Goal: Transaction & Acquisition: Download file/media

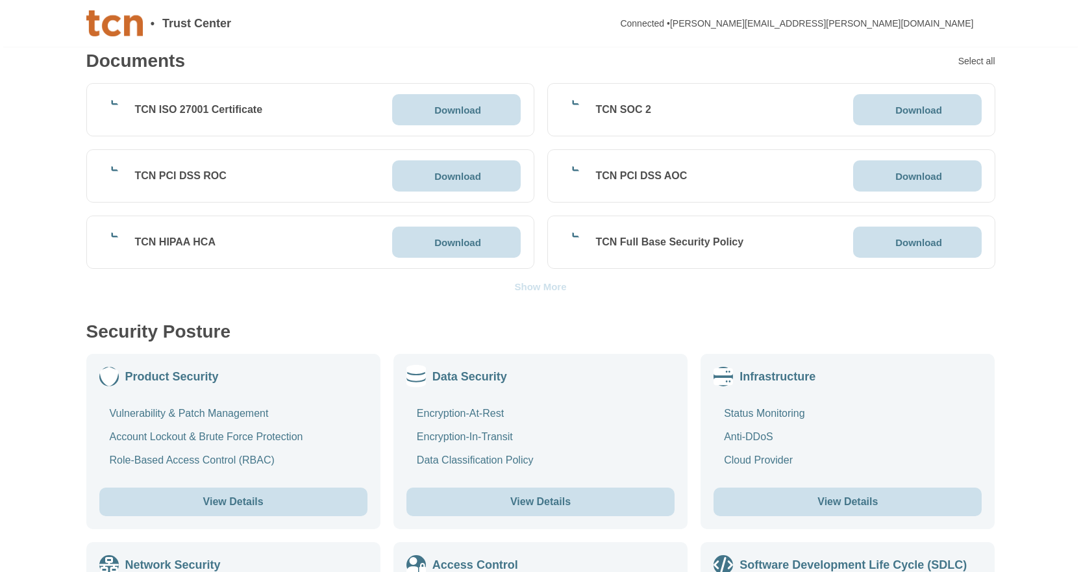
scroll to position [390, 0]
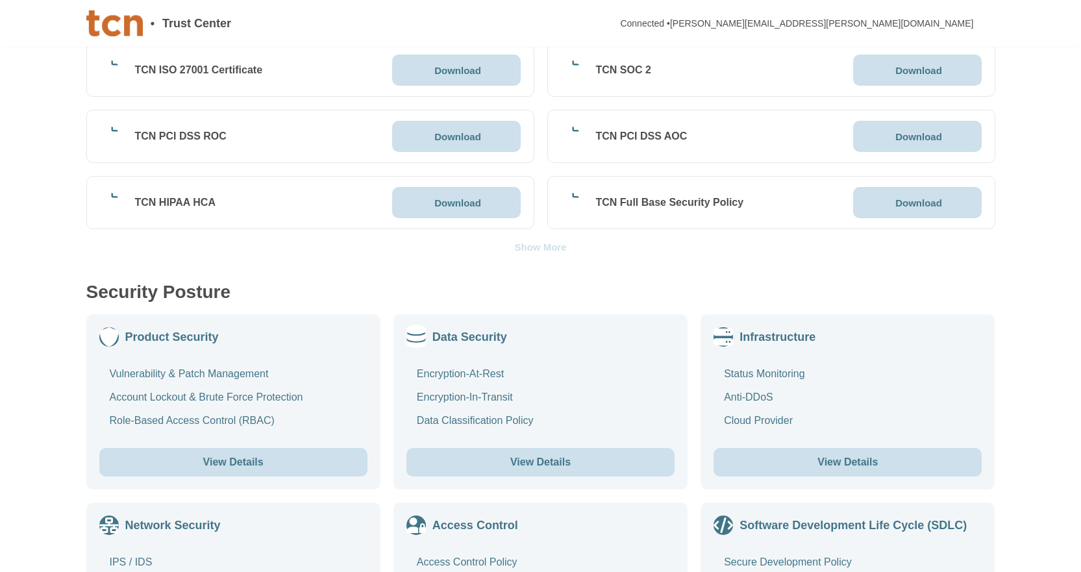
click at [551, 247] on div "Show More" at bounding box center [540, 247] width 52 height 10
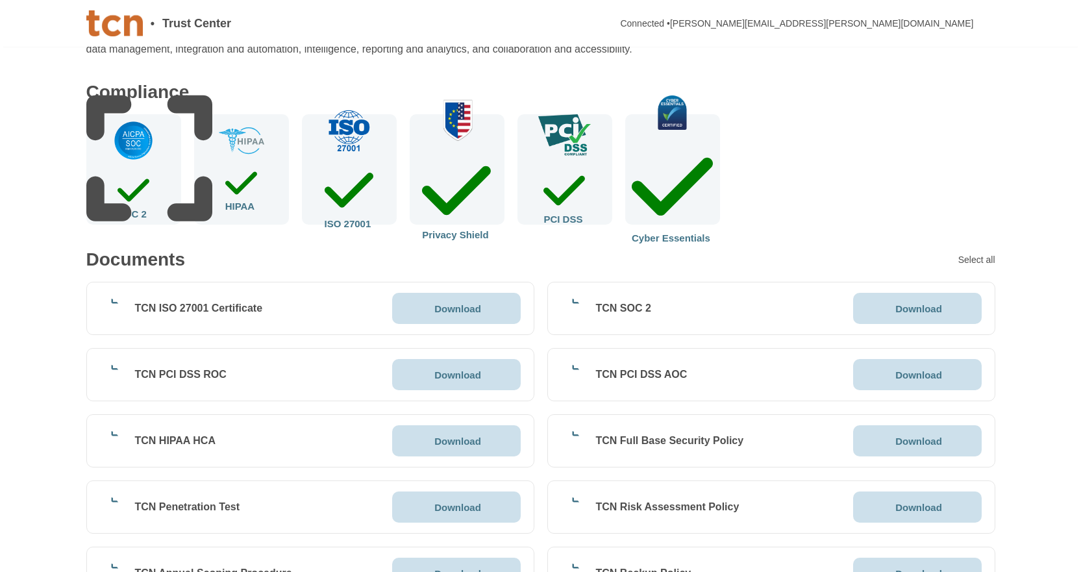
scroll to position [325, 0]
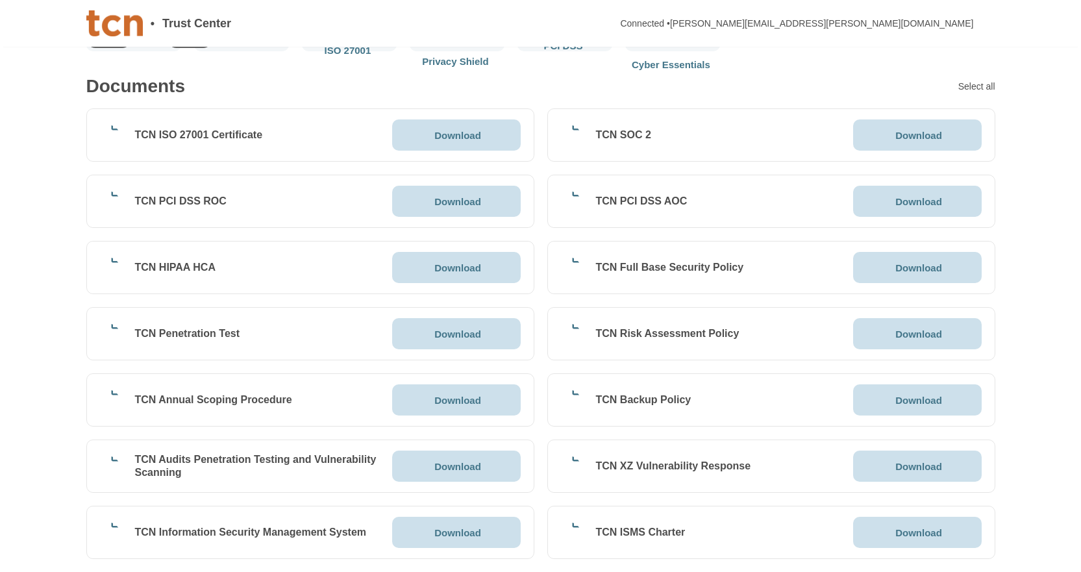
click at [462, 140] on p "Download" at bounding box center [457, 135] width 47 height 10
click at [930, 130] on p "Download" at bounding box center [918, 135] width 47 height 10
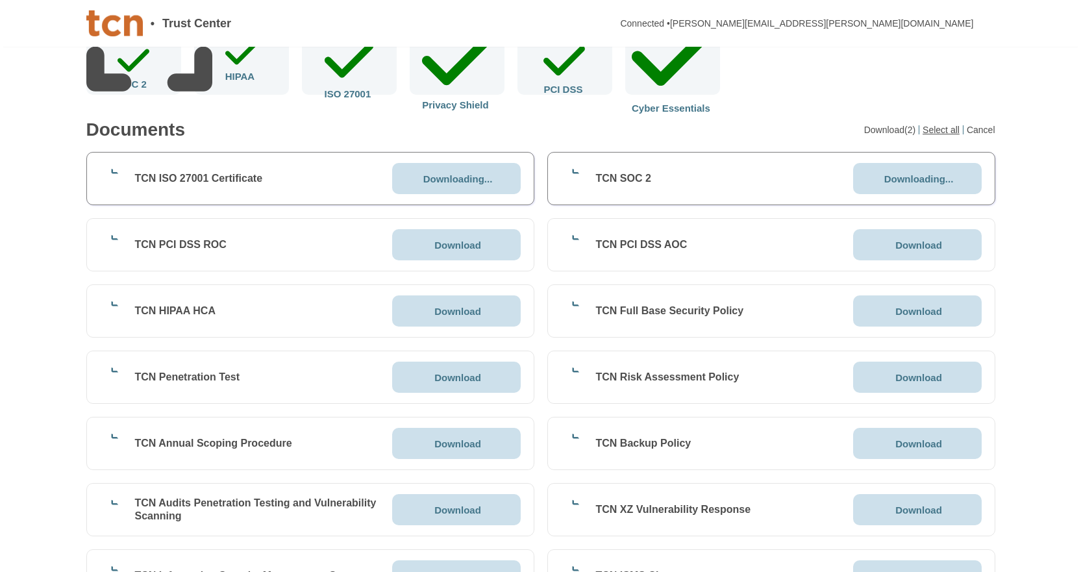
scroll to position [260, 0]
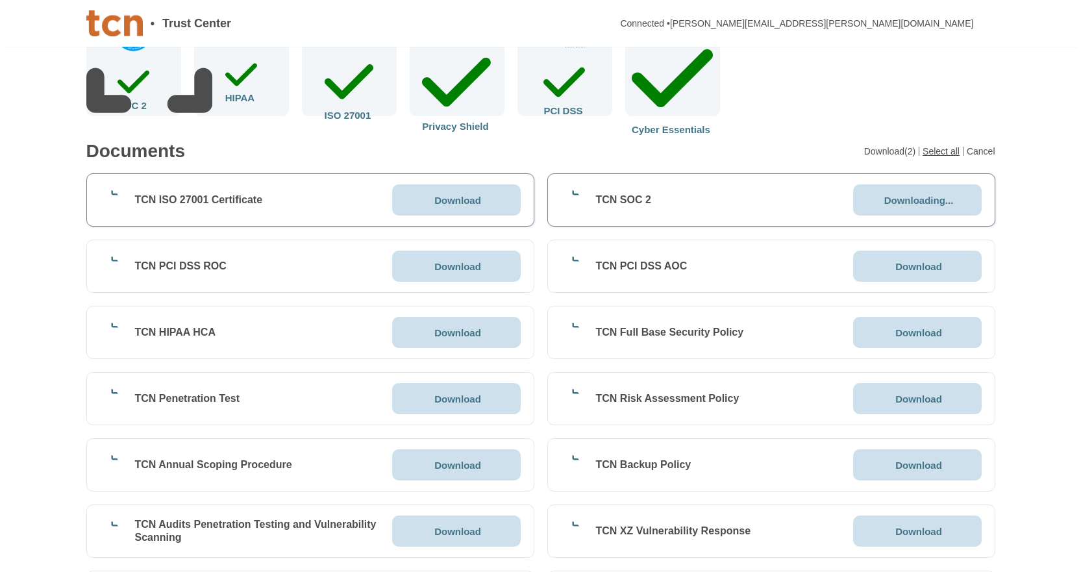
click at [951, 150] on div "Select all" at bounding box center [943, 151] width 41 height 9
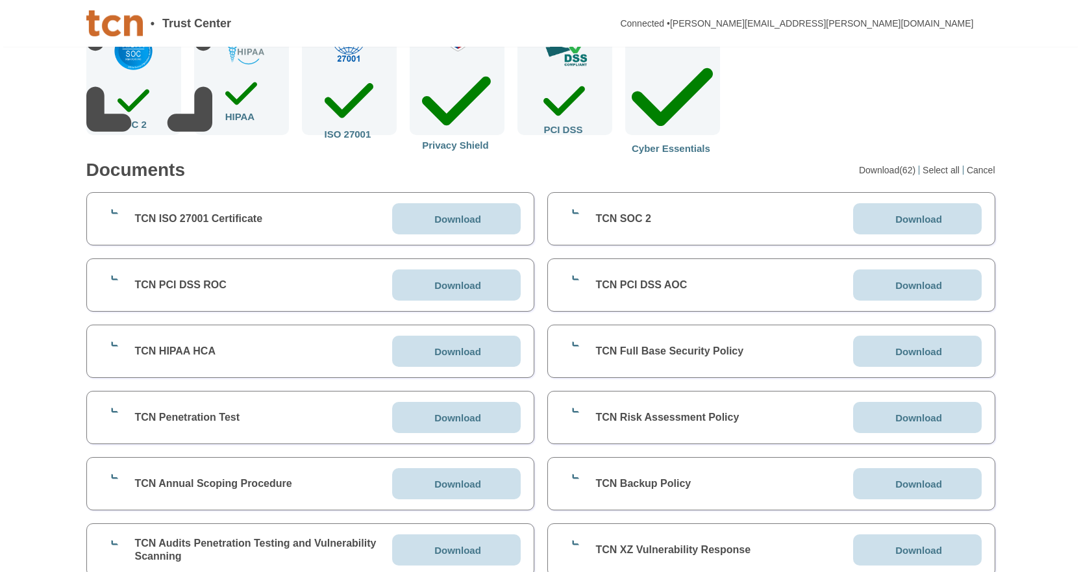
scroll to position [0, 0]
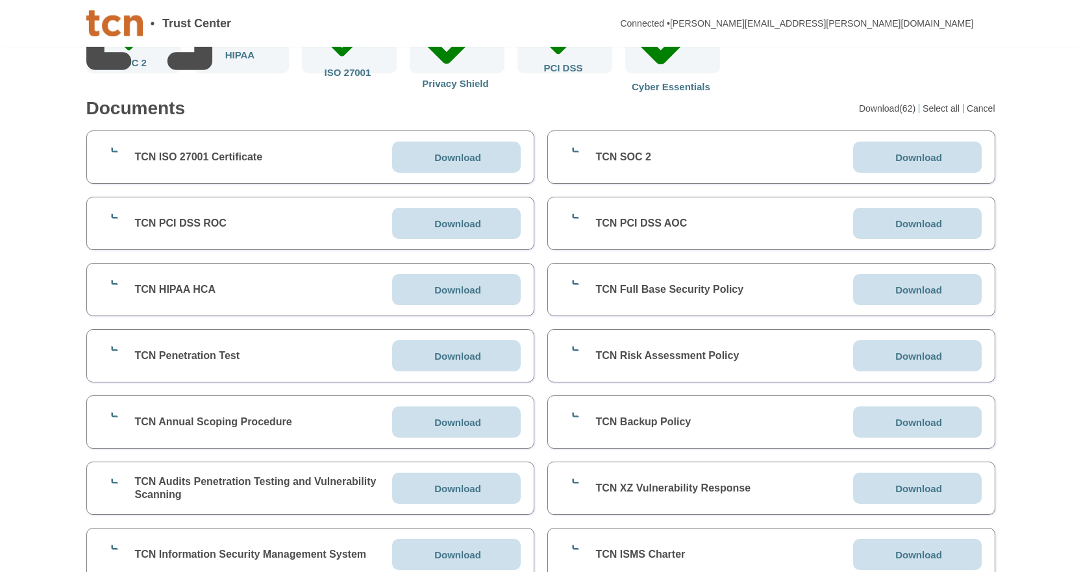
scroll to position [260, 0]
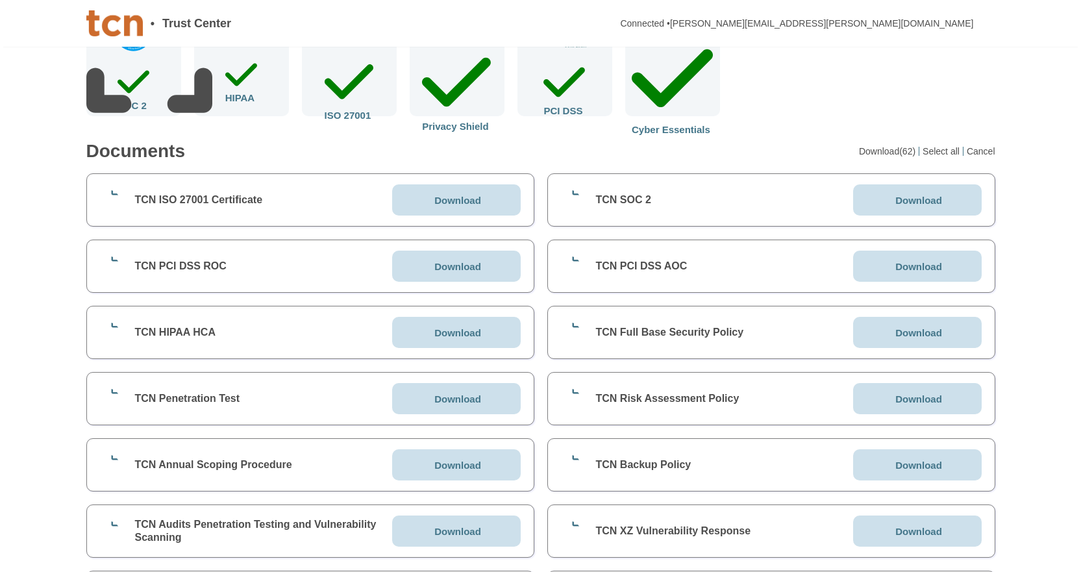
click at [463, 267] on p "Download" at bounding box center [457, 267] width 47 height 10
click at [897, 268] on icon at bounding box center [1058, 427] width 332 height 332
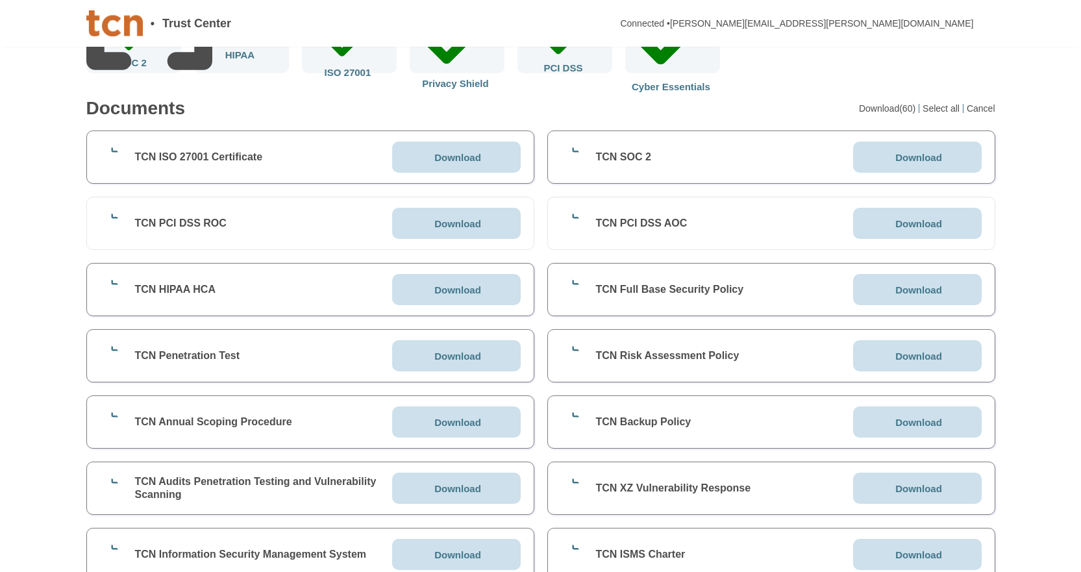
scroll to position [325, 0]
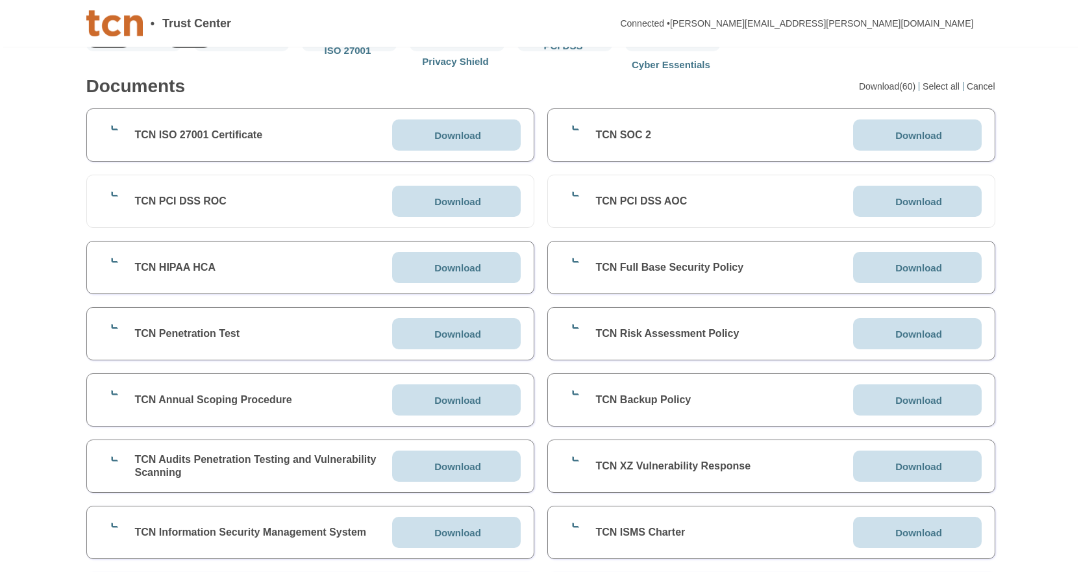
click at [926, 332] on p "Download" at bounding box center [918, 334] width 47 height 10
click at [453, 338] on p "Download" at bounding box center [457, 334] width 47 height 10
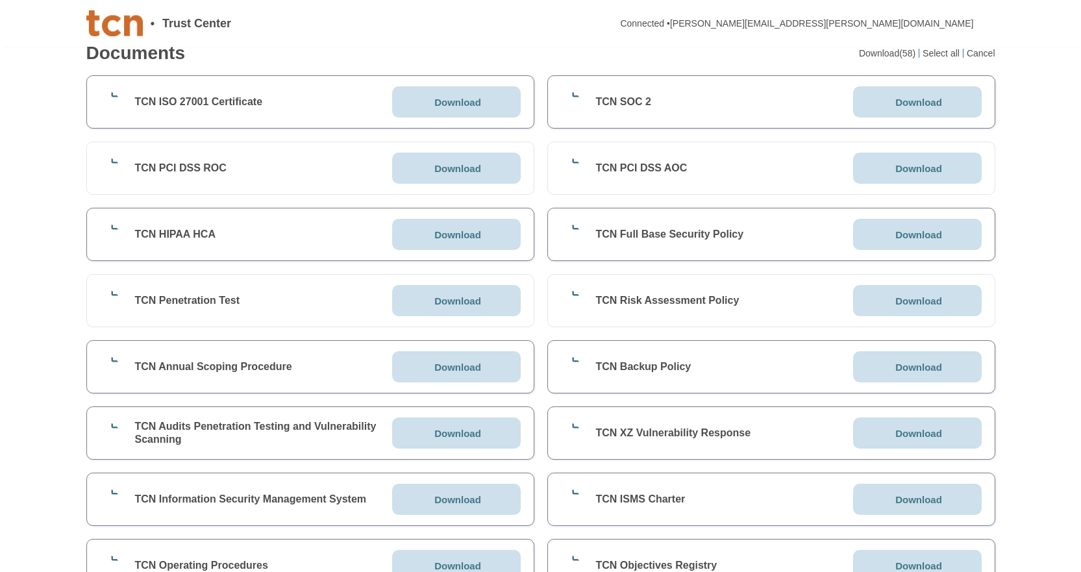
scroll to position [454, 0]
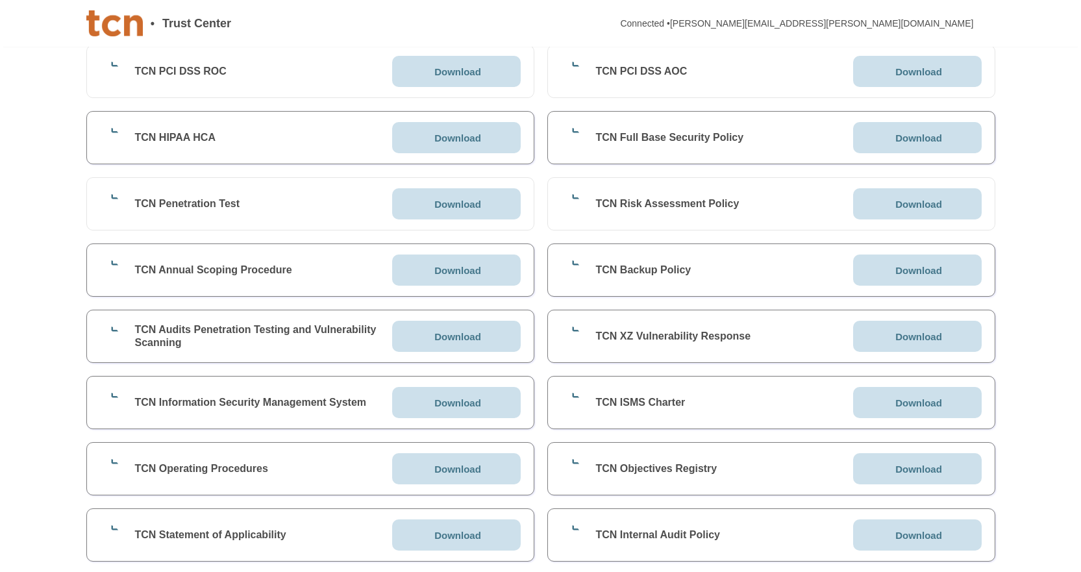
click at [913, 270] on p "Download" at bounding box center [918, 271] width 47 height 10
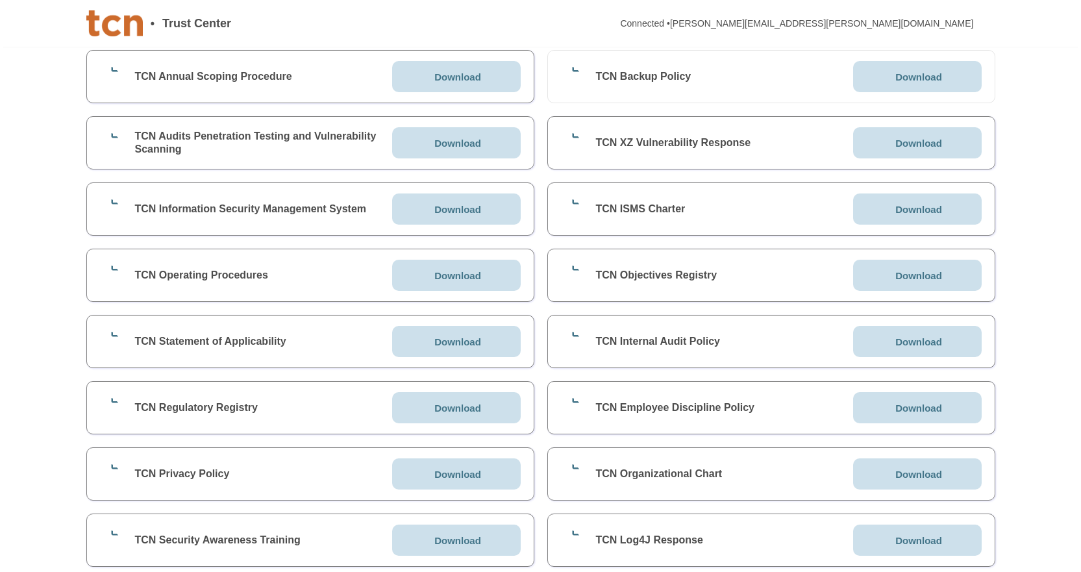
scroll to position [649, 0]
click at [923, 338] on p "Download" at bounding box center [918, 341] width 47 height 10
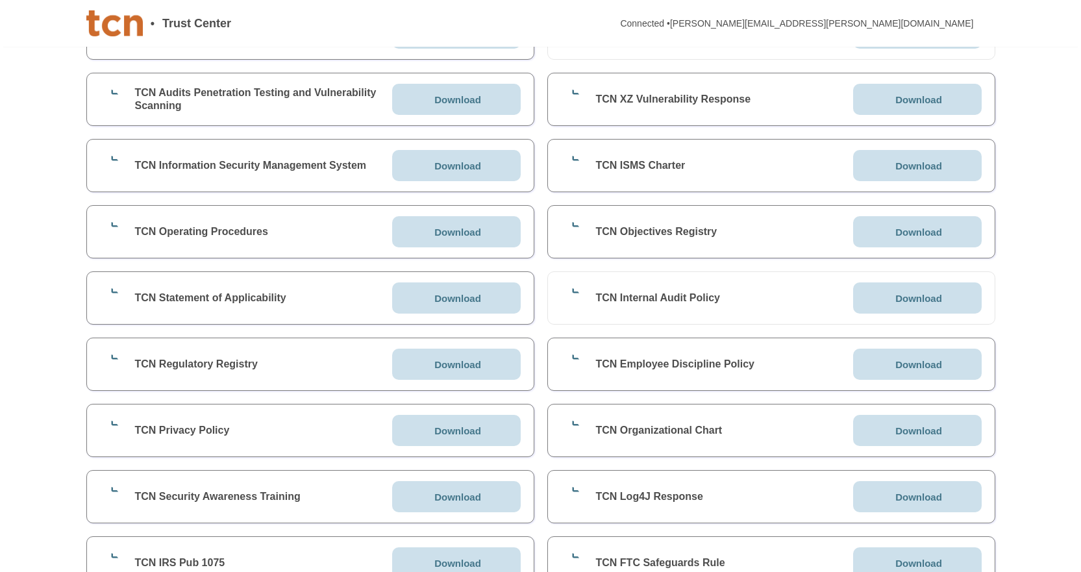
scroll to position [714, 0]
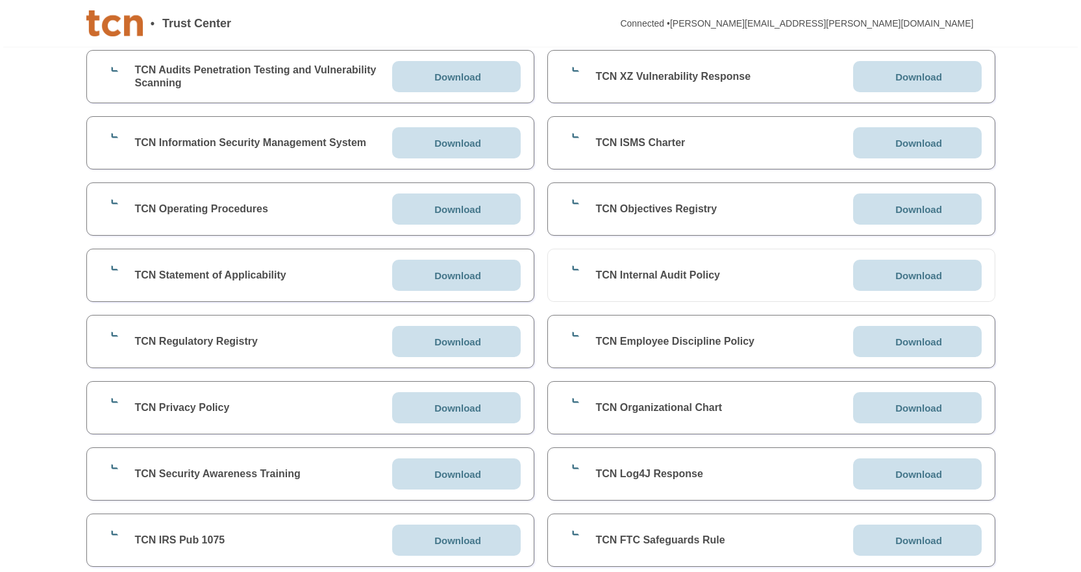
click at [458, 478] on p "Download" at bounding box center [457, 474] width 47 height 10
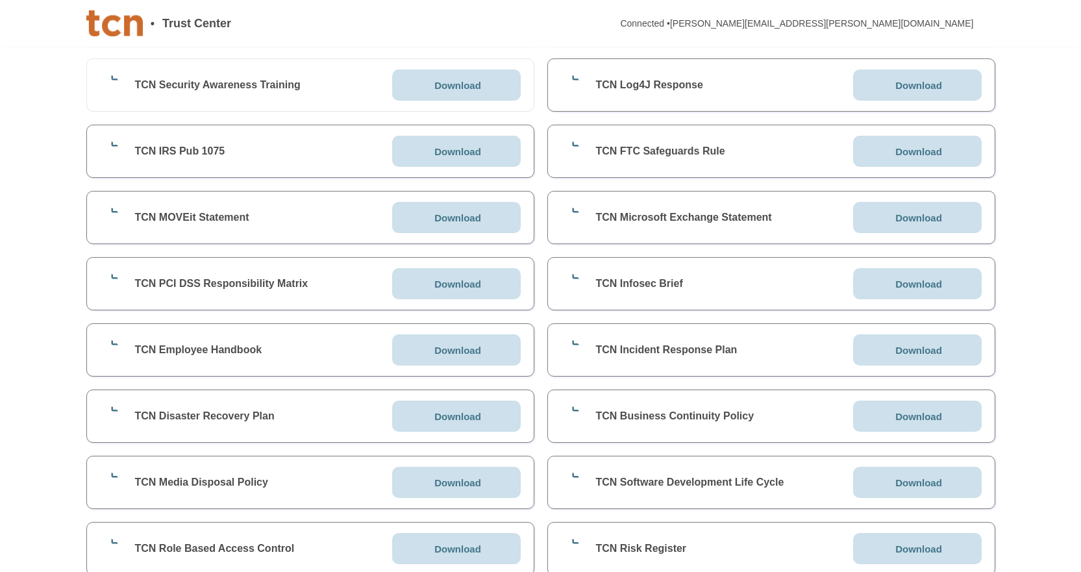
scroll to position [1104, 0]
click at [469, 353] on p "Download" at bounding box center [457, 350] width 47 height 10
click at [927, 417] on p "Download" at bounding box center [918, 416] width 47 height 10
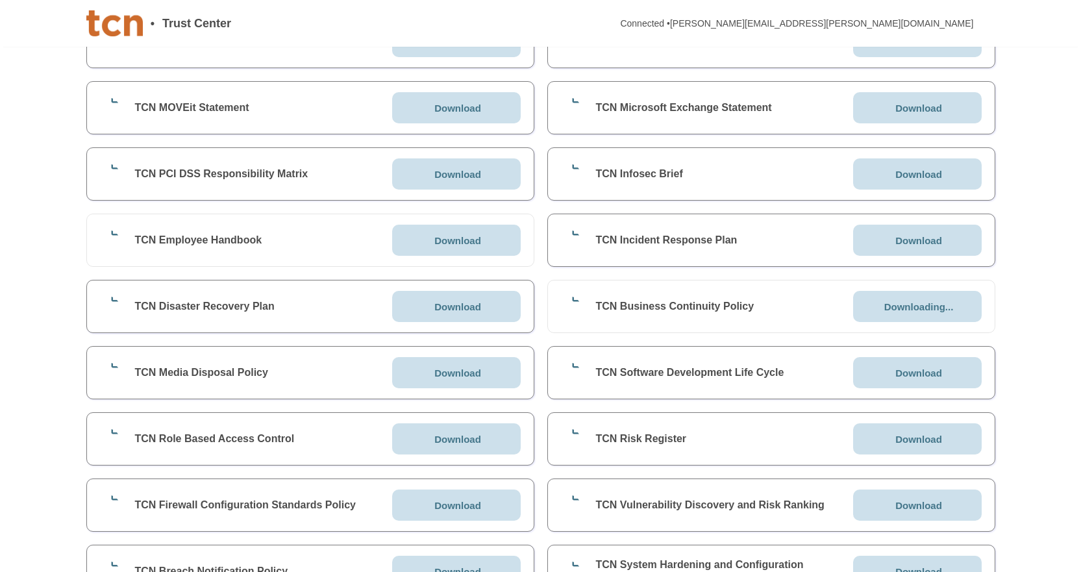
scroll to position [1234, 0]
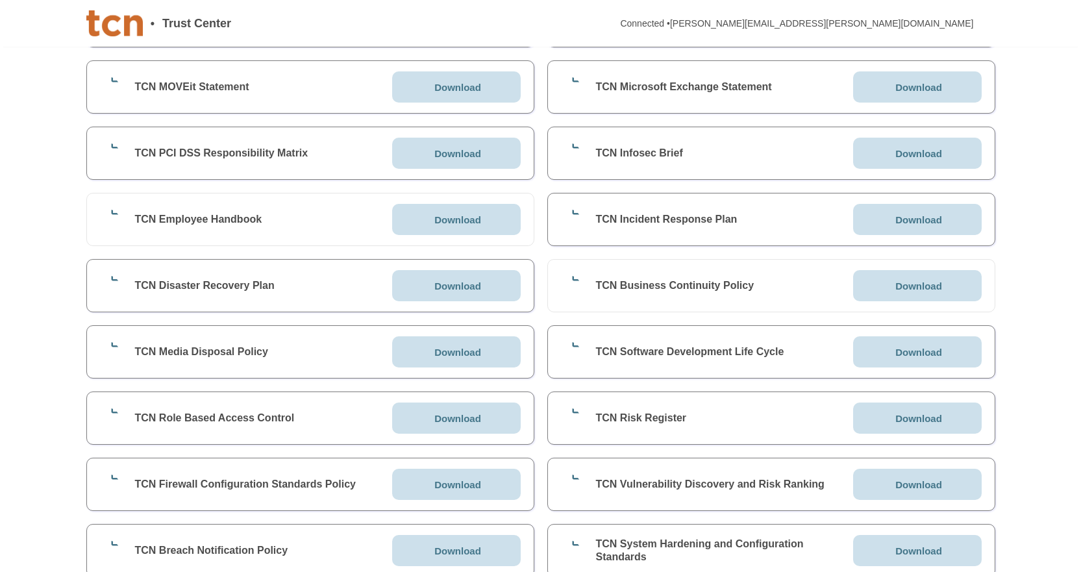
click at [923, 353] on p "Download" at bounding box center [918, 352] width 47 height 10
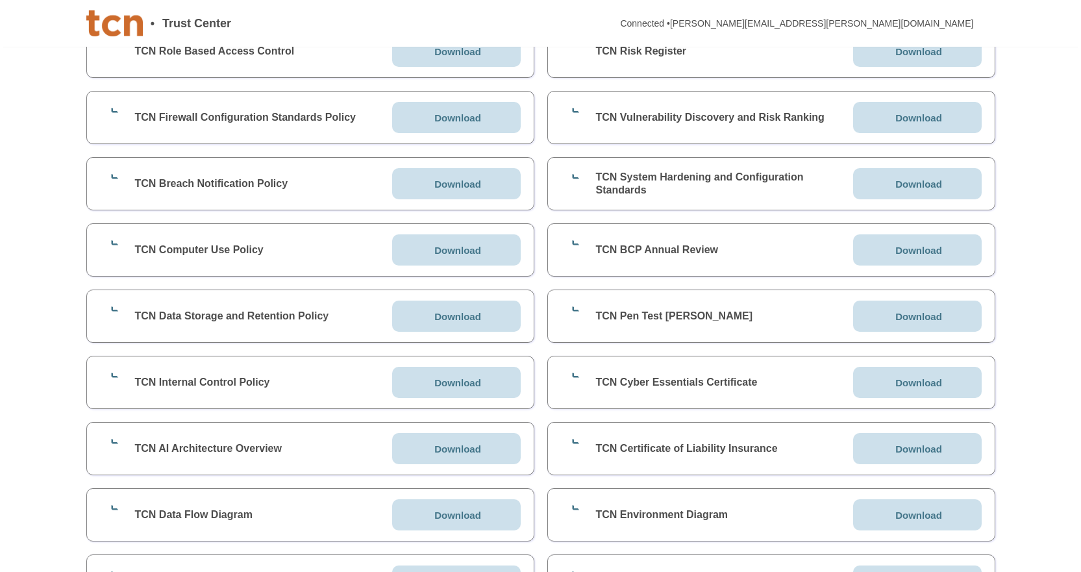
scroll to position [1623, 0]
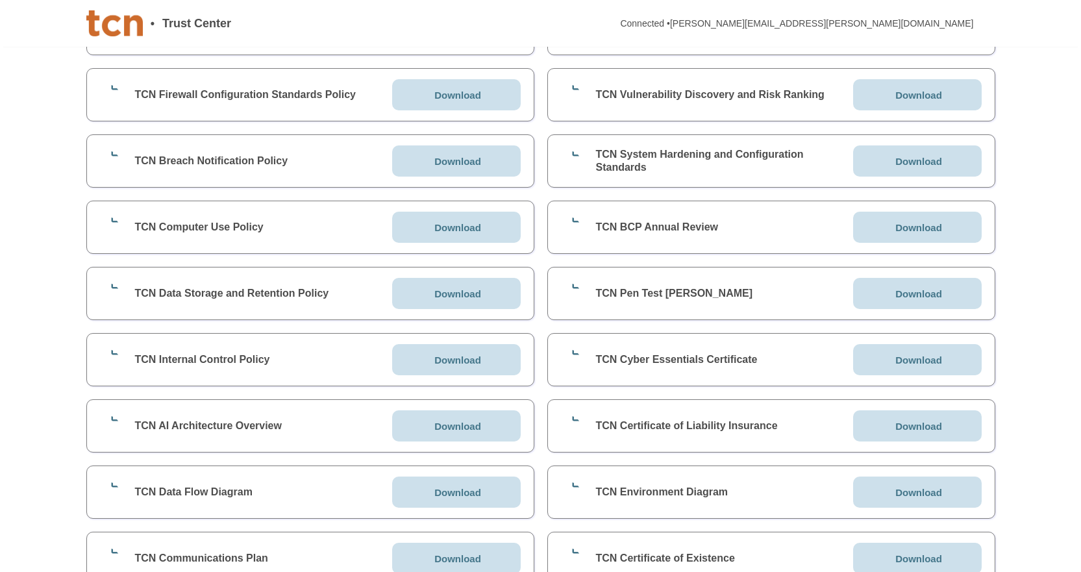
click at [931, 433] on div "Download" at bounding box center [917, 425] width 129 height 31
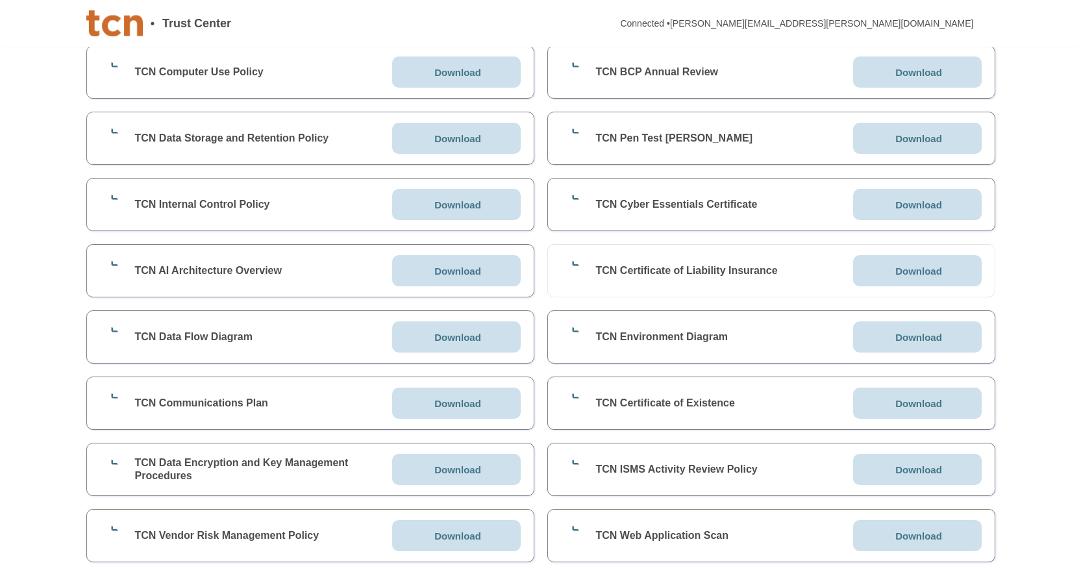
scroll to position [1818, 0]
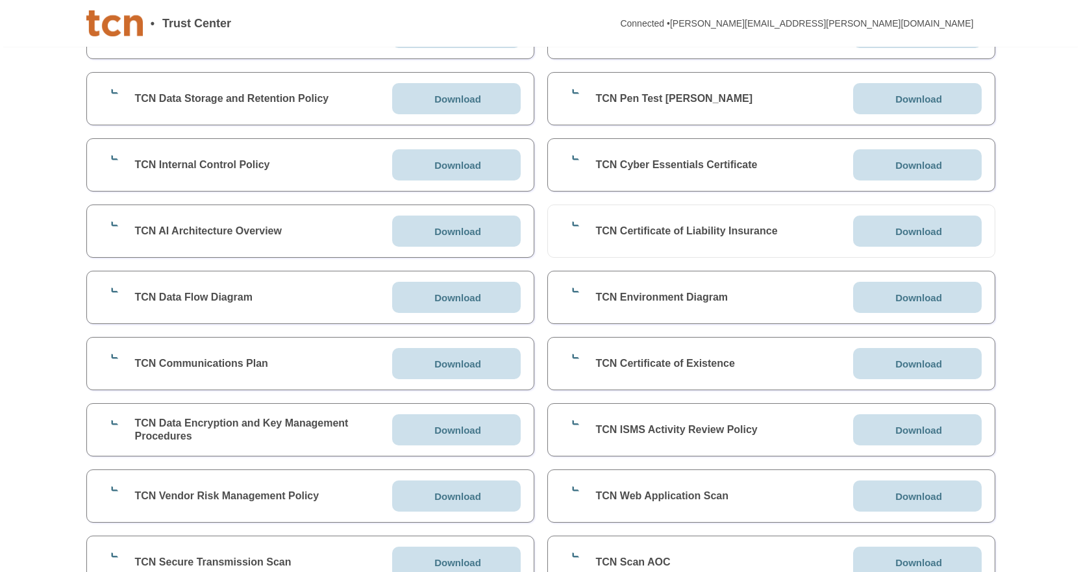
click at [473, 297] on p "Download" at bounding box center [457, 298] width 47 height 10
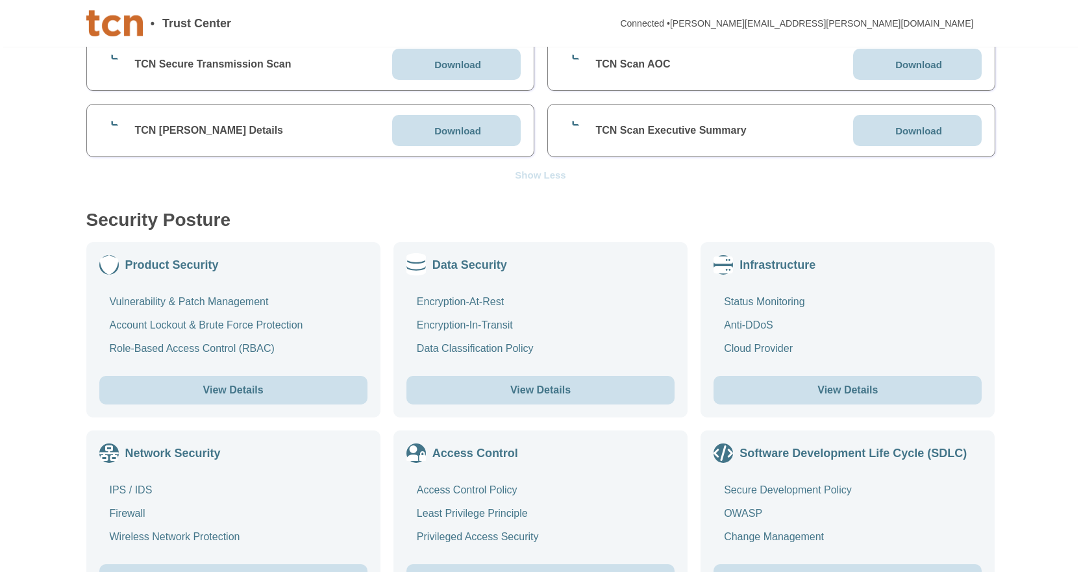
scroll to position [2013, 0]
